Goal: Browse casually

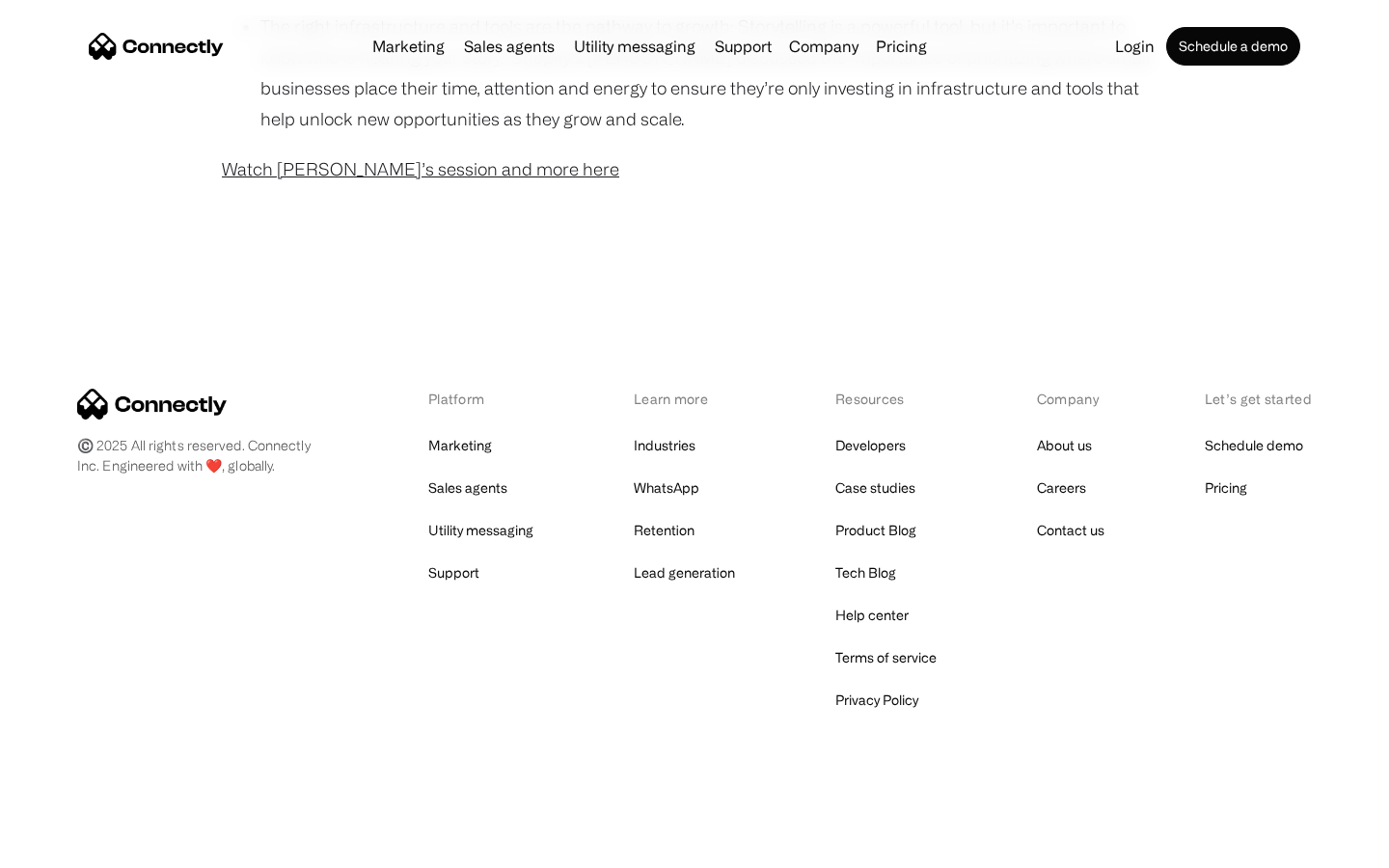
scroll to position [1564, 0]
